Goal: Task Accomplishment & Management: Complete application form

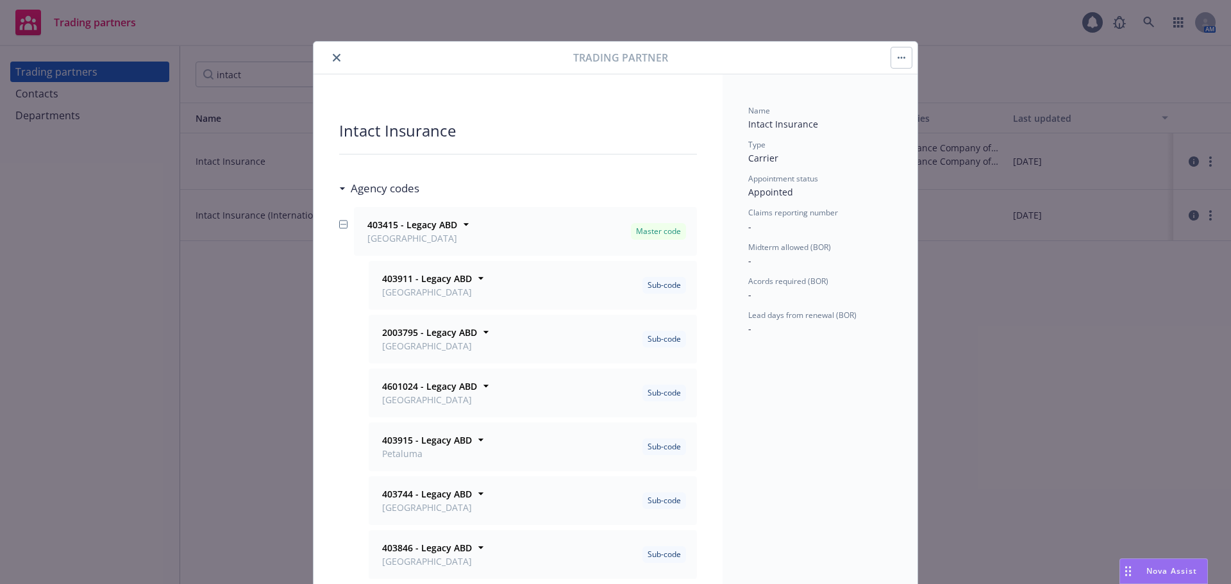
click at [333, 58] on icon "close" at bounding box center [337, 58] width 8 height 8
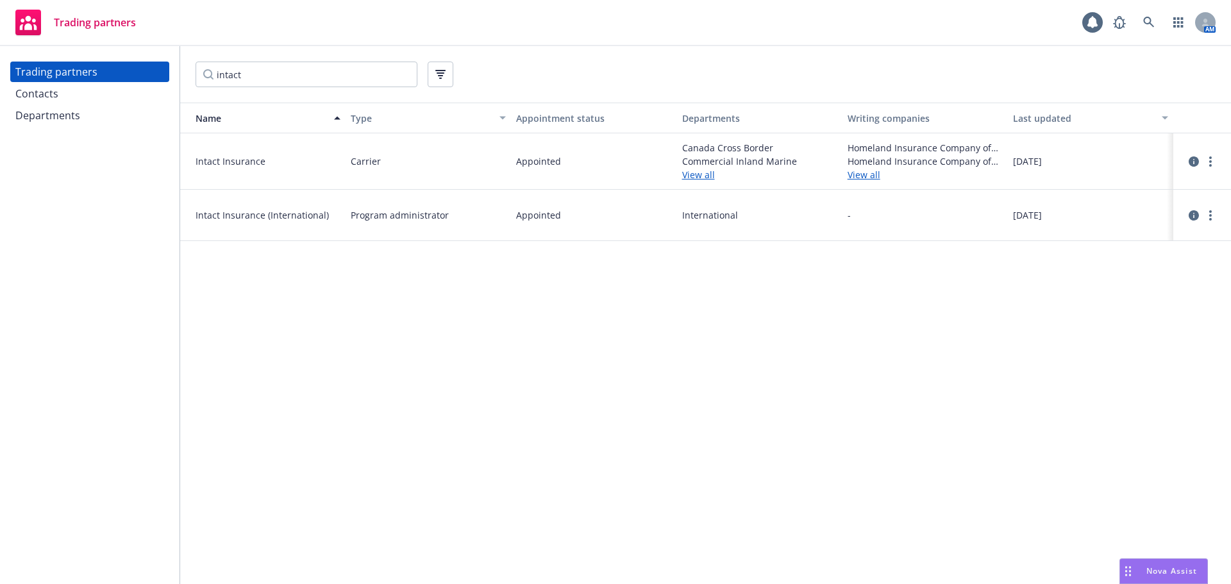
click at [325, 52] on div "intact" at bounding box center [705, 74] width 1051 height 56
click at [1182, 29] on link "button" at bounding box center [1179, 23] width 26 height 26
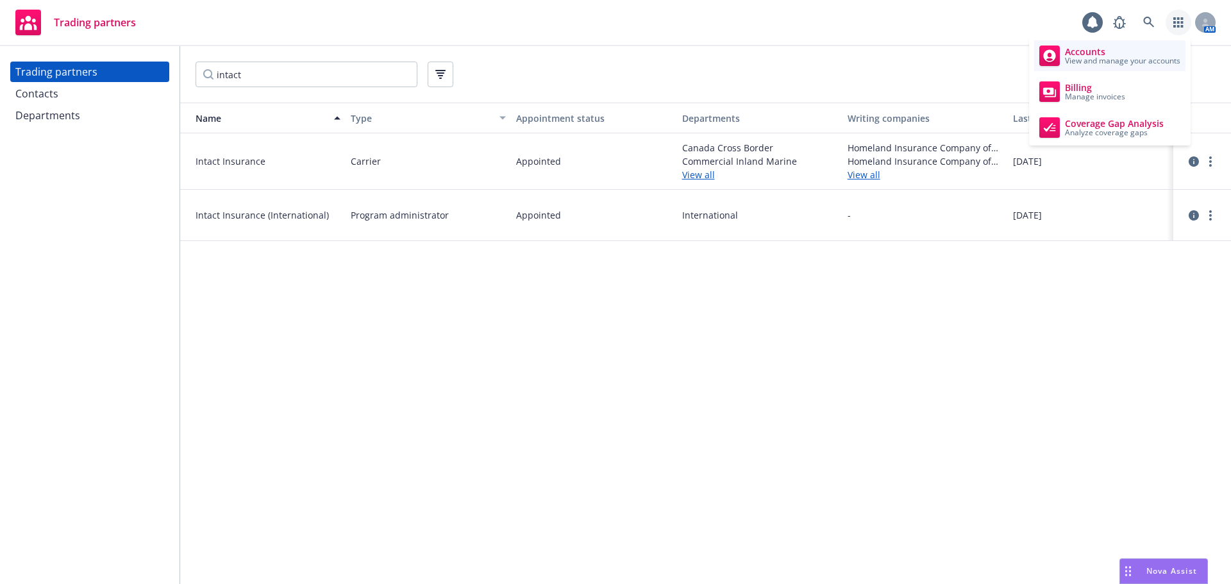
click at [1126, 63] on span "View and manage your accounts" at bounding box center [1122, 61] width 115 height 8
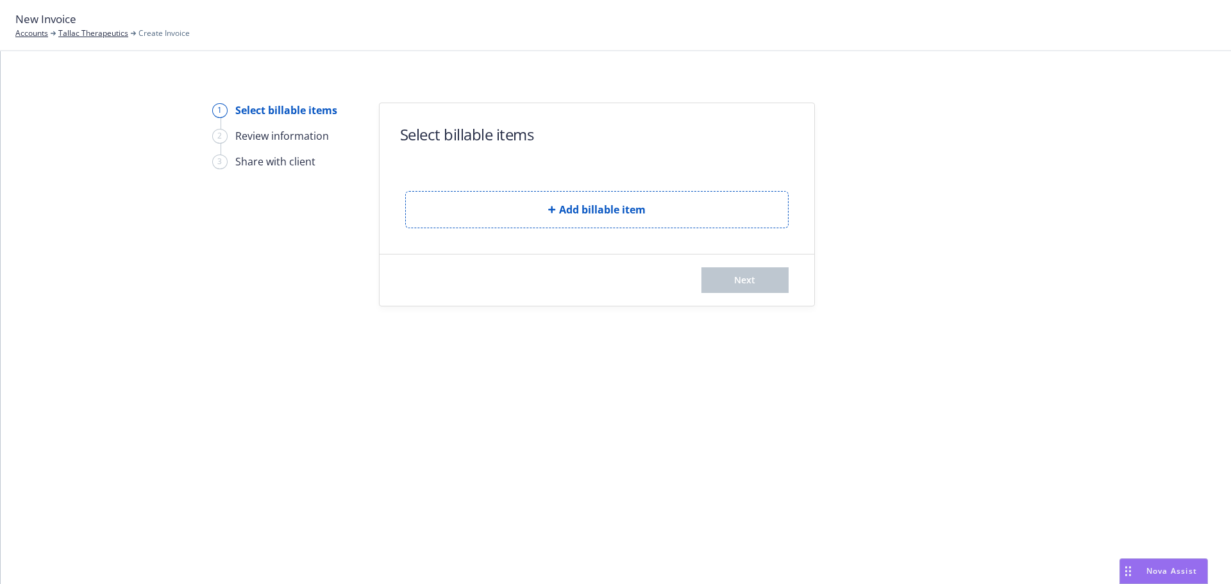
click at [649, 230] on form "Select billable items Add billable item Next" at bounding box center [597, 204] width 435 height 203
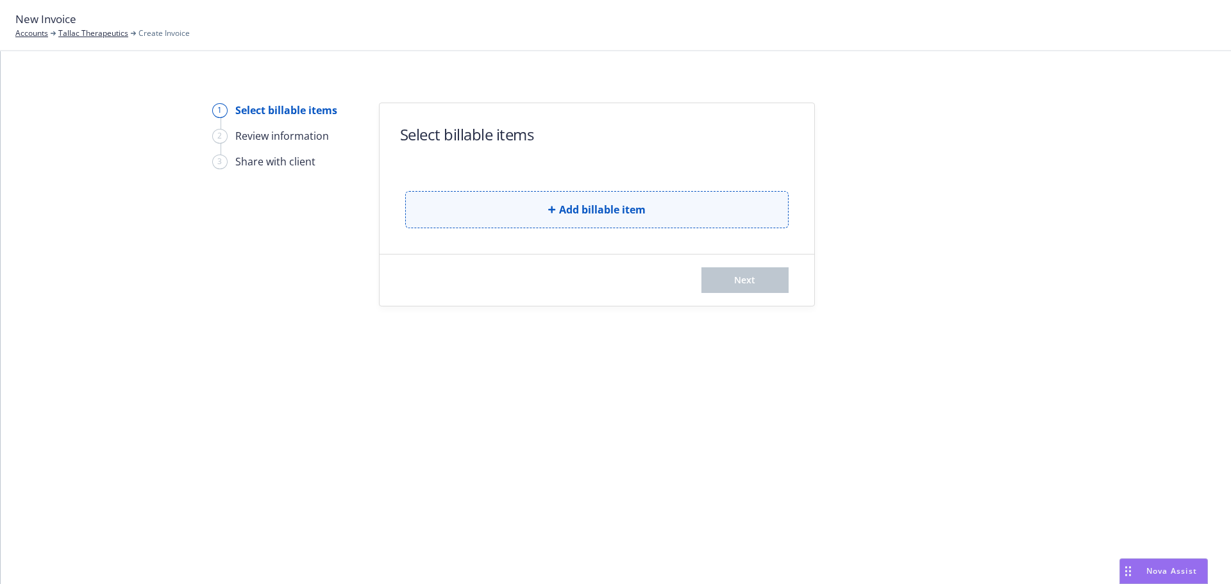
click at [651, 223] on button "Add billable item" at bounding box center [596, 209] width 383 height 37
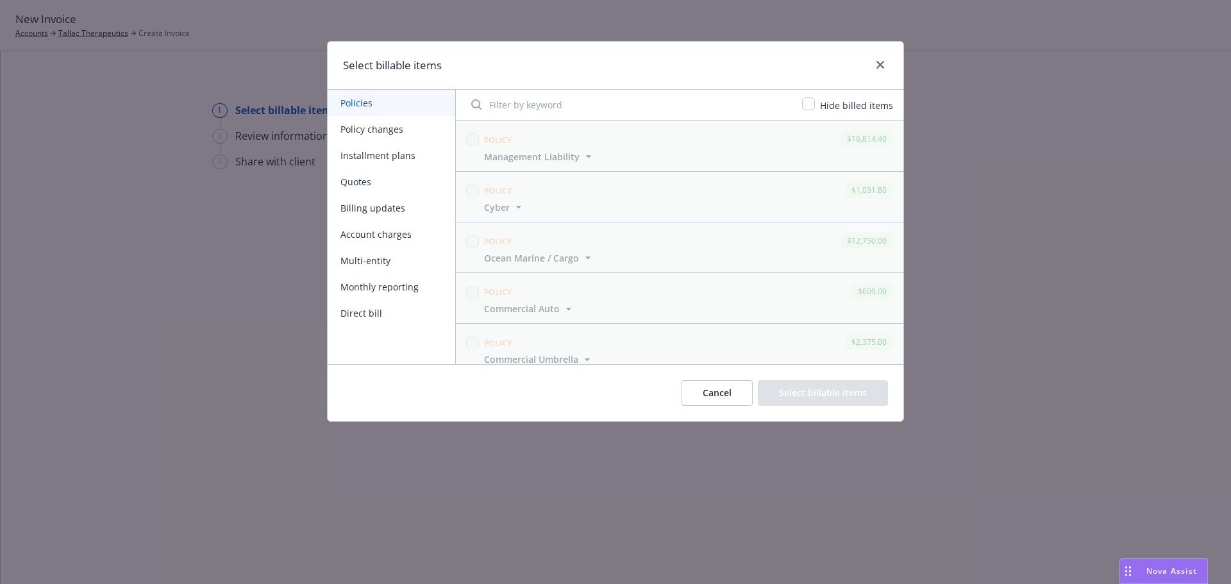
click at [383, 294] on button "Monthly reporting" at bounding box center [392, 287] width 128 height 26
click at [383, 255] on button "Multi-entity" at bounding box center [392, 260] width 128 height 26
click at [389, 235] on button "Account charges" at bounding box center [392, 234] width 128 height 26
click at [397, 205] on button "Billing updates" at bounding box center [392, 208] width 128 height 26
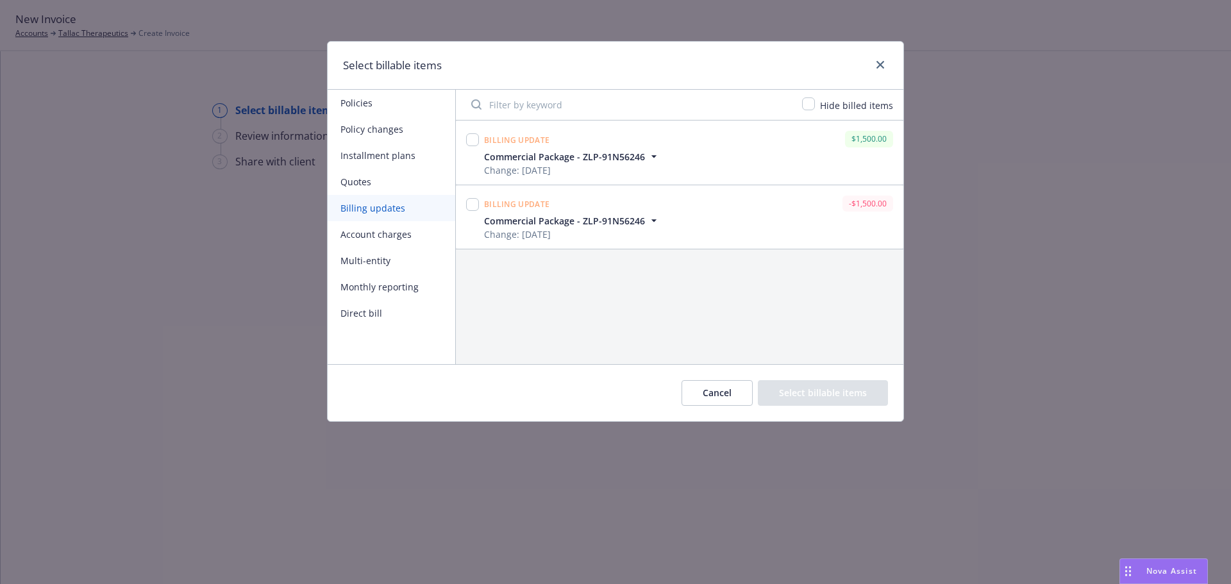
click at [398, 180] on button "Quotes" at bounding box center [392, 182] width 128 height 26
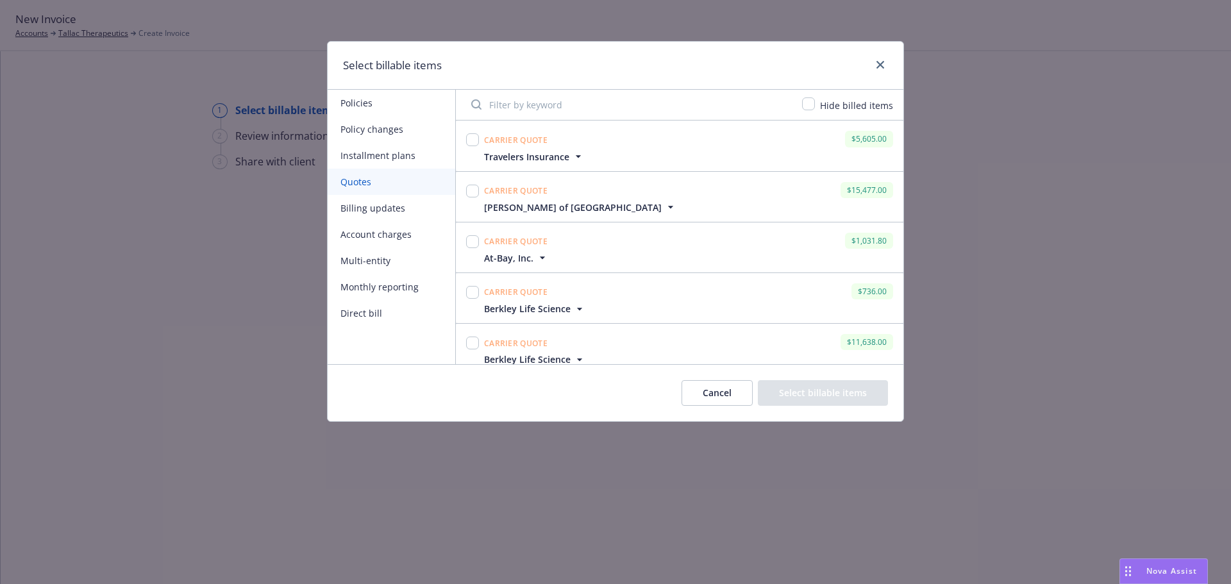
click at [387, 158] on button "Installment plans" at bounding box center [392, 155] width 128 height 26
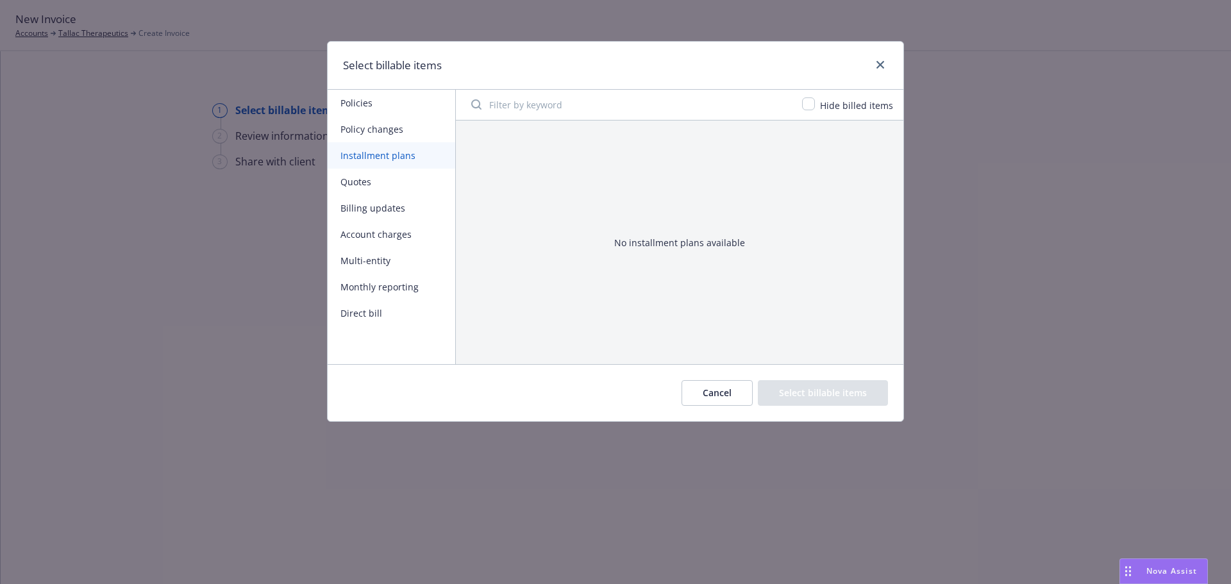
click at [394, 126] on button "Policy changes" at bounding box center [392, 129] width 128 height 26
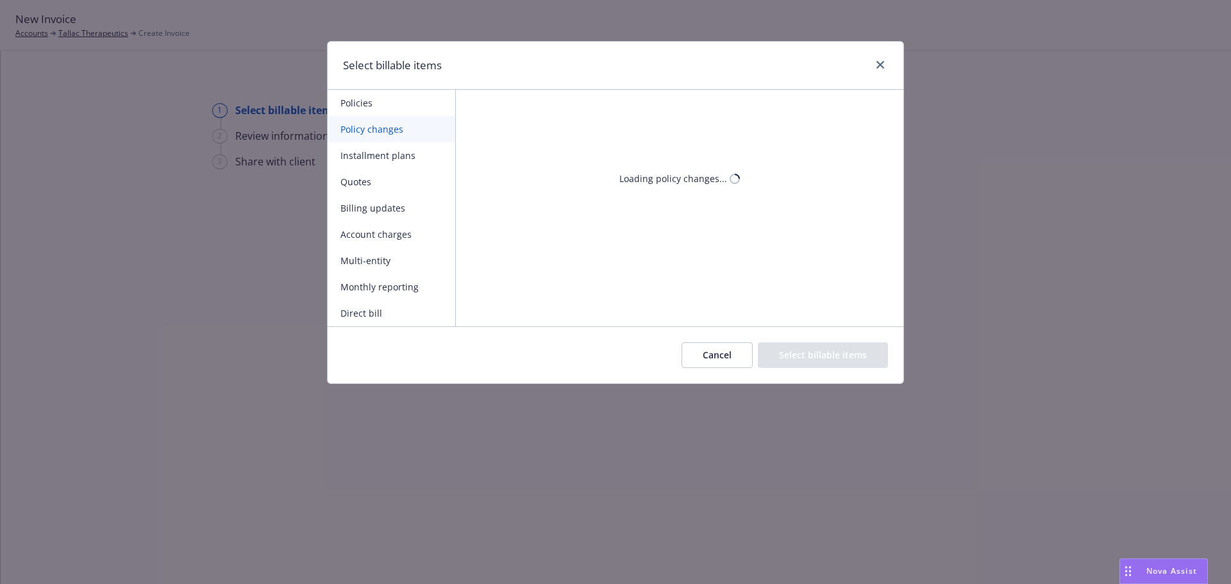
click at [389, 105] on button "Policies" at bounding box center [392, 103] width 128 height 26
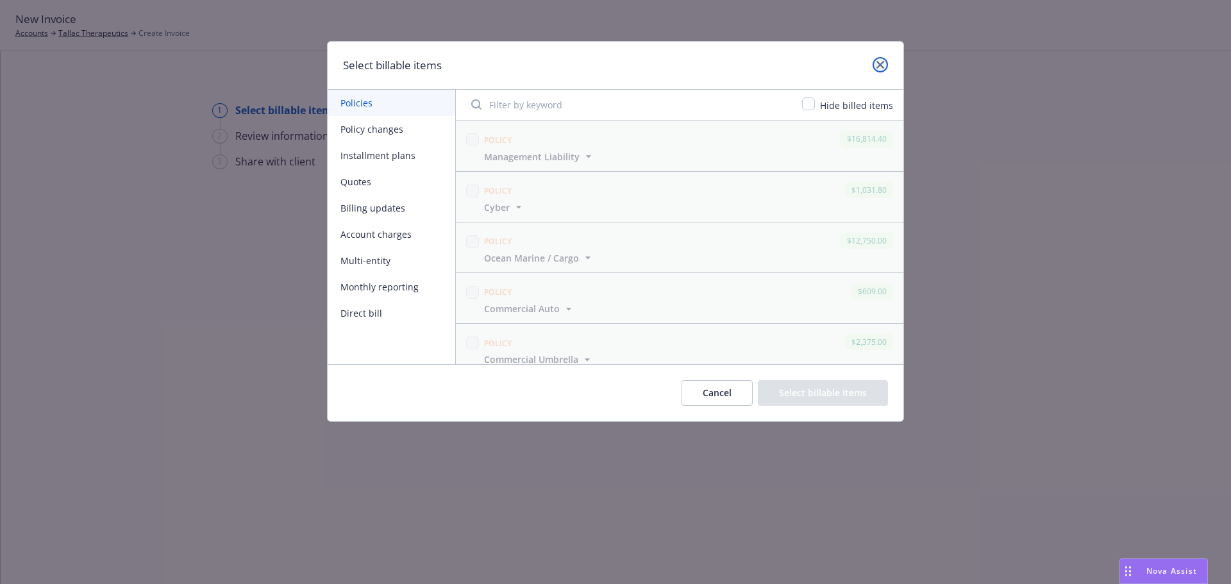
click at [882, 63] on icon "close" at bounding box center [880, 65] width 8 height 8
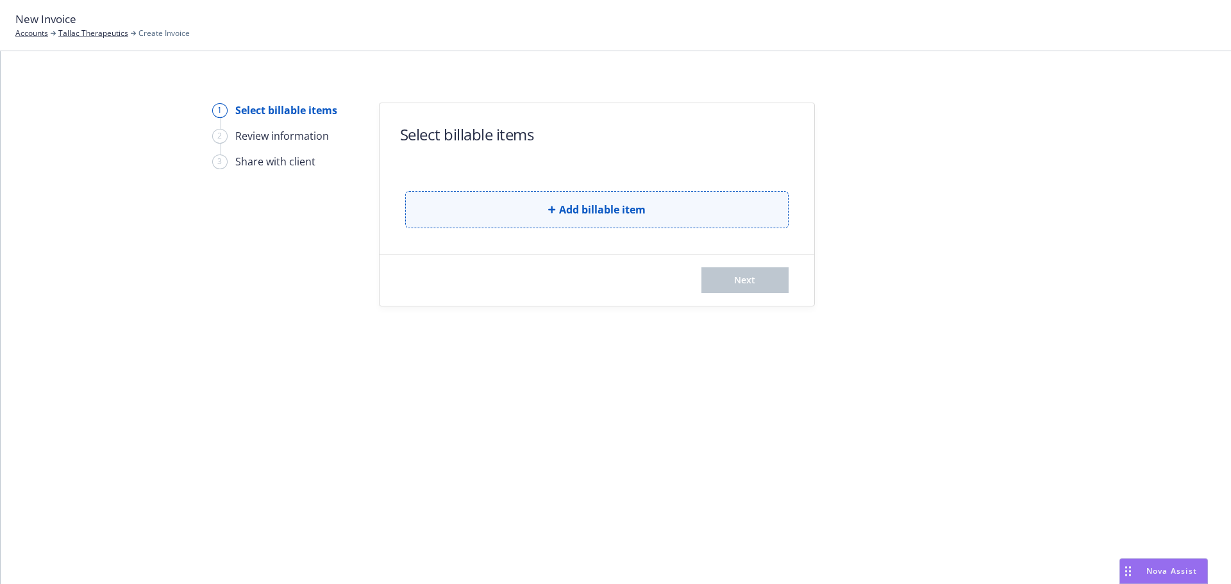
click at [510, 194] on button "Add billable item" at bounding box center [596, 209] width 383 height 37
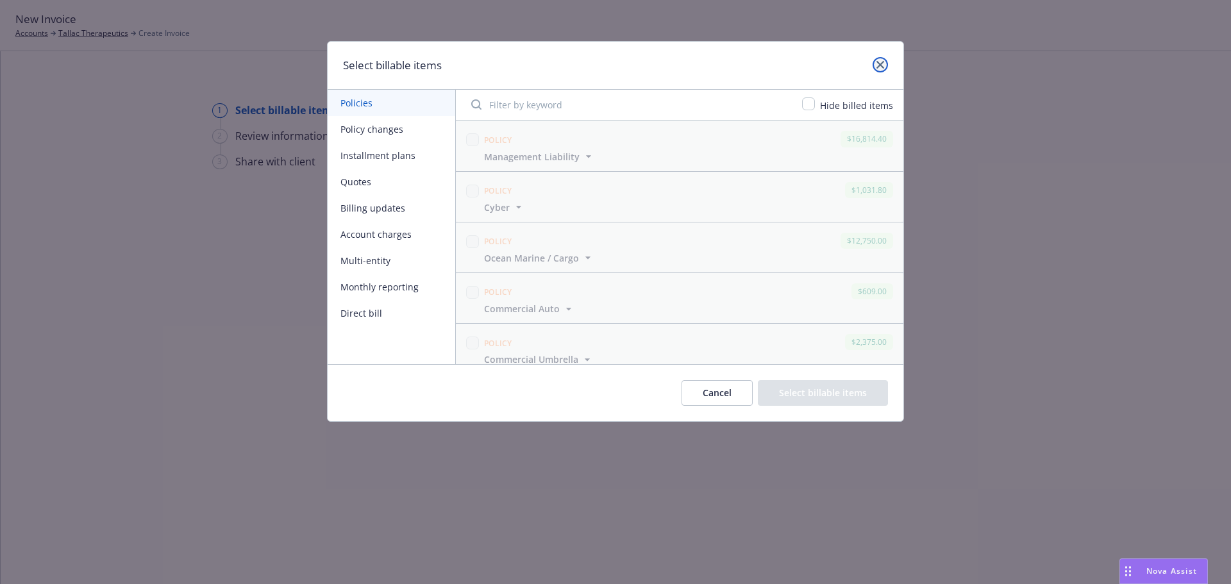
click at [875, 67] on link "close" at bounding box center [880, 64] width 15 height 15
